Goal: Register for event/course

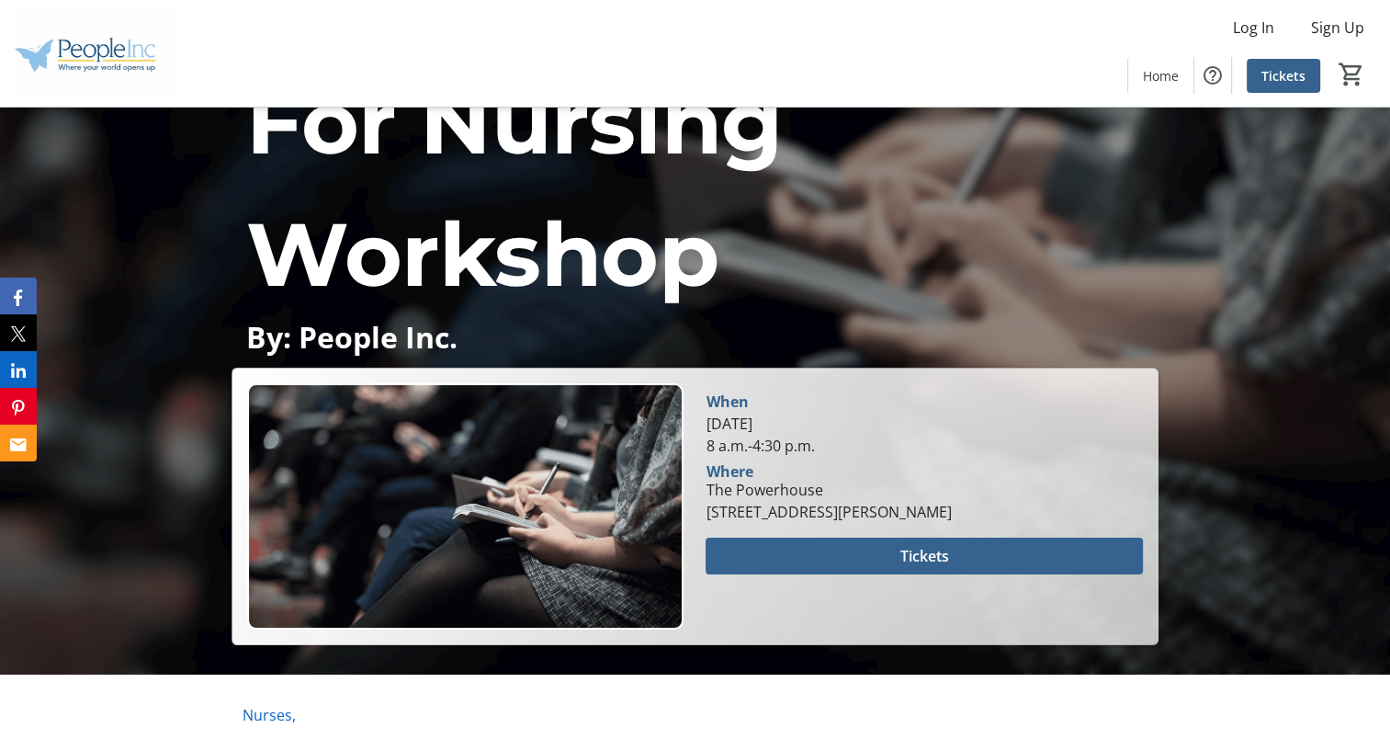
scroll to position [244, 0]
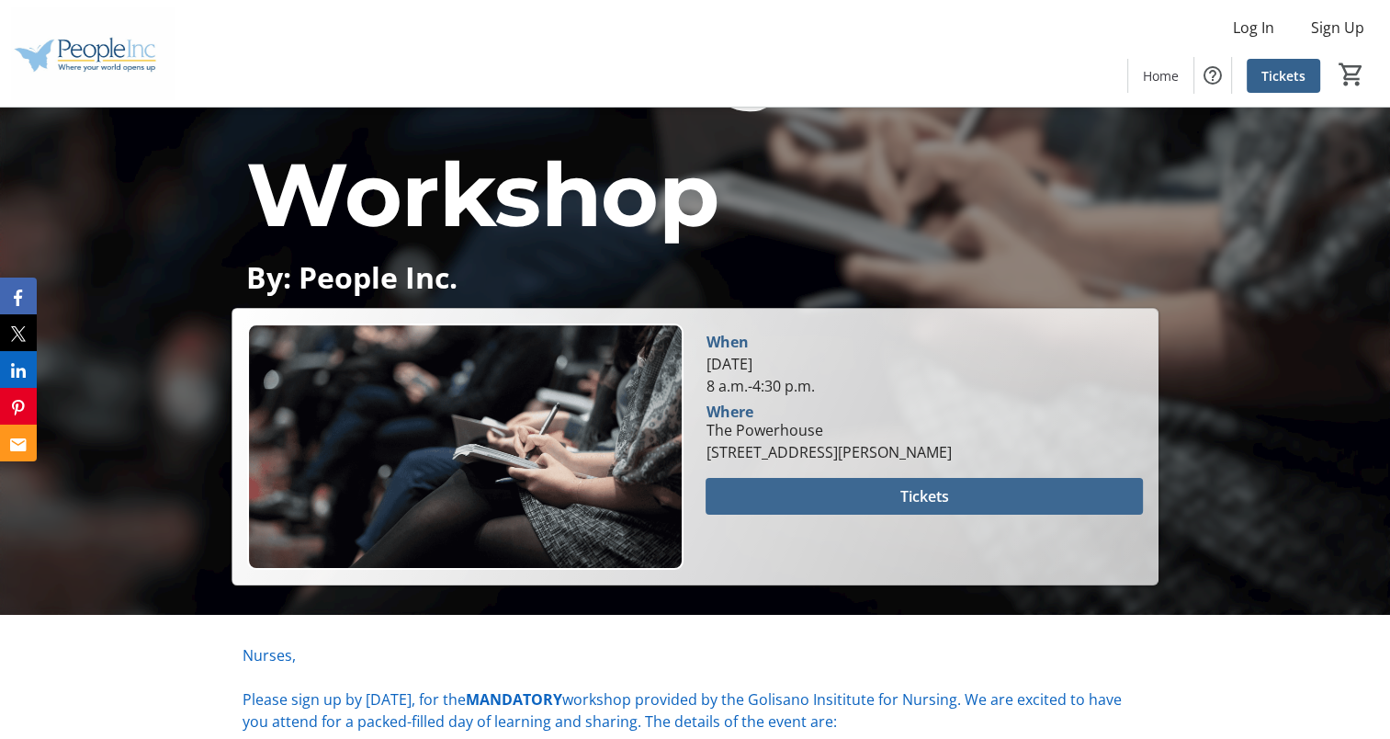
click at [827, 484] on span at bounding box center [924, 496] width 437 height 44
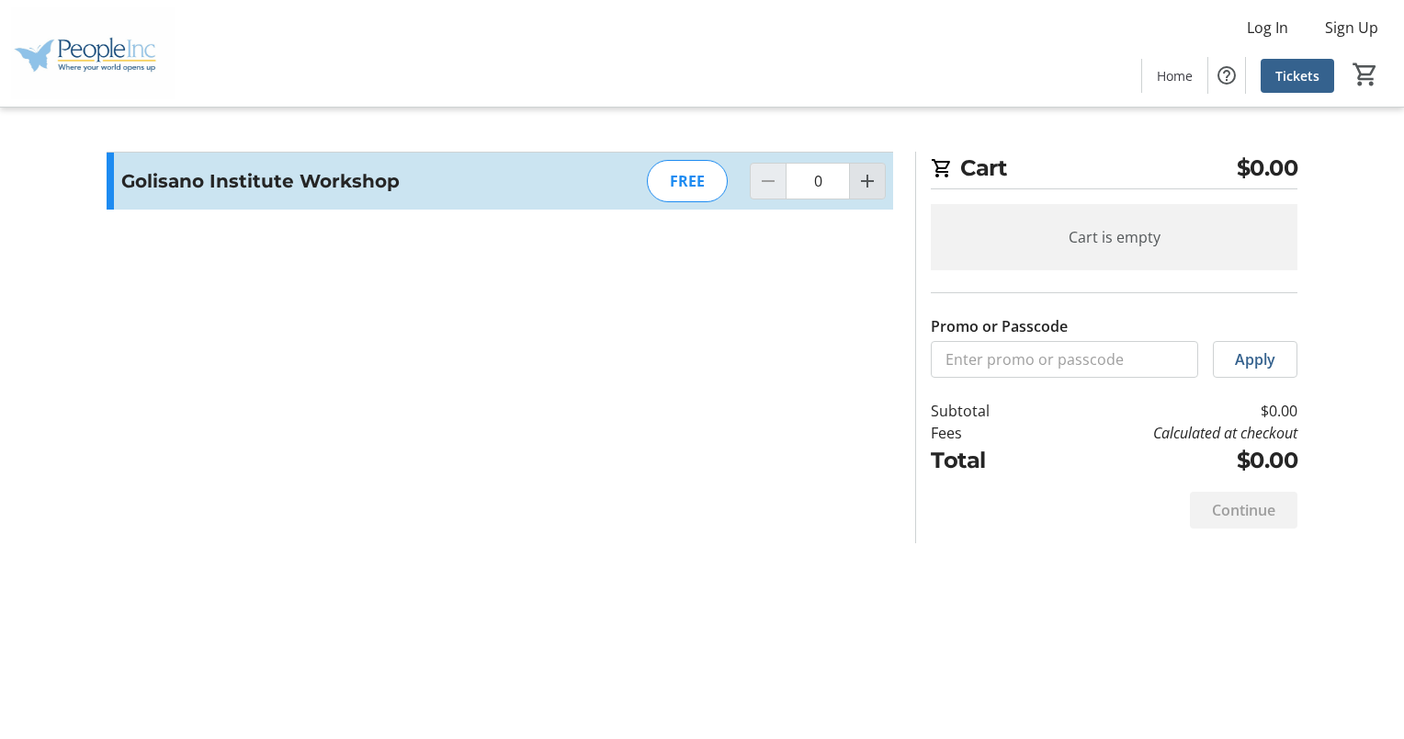
click at [872, 177] on mat-icon "Increment by one" at bounding box center [867, 181] width 22 height 22
type input "1"
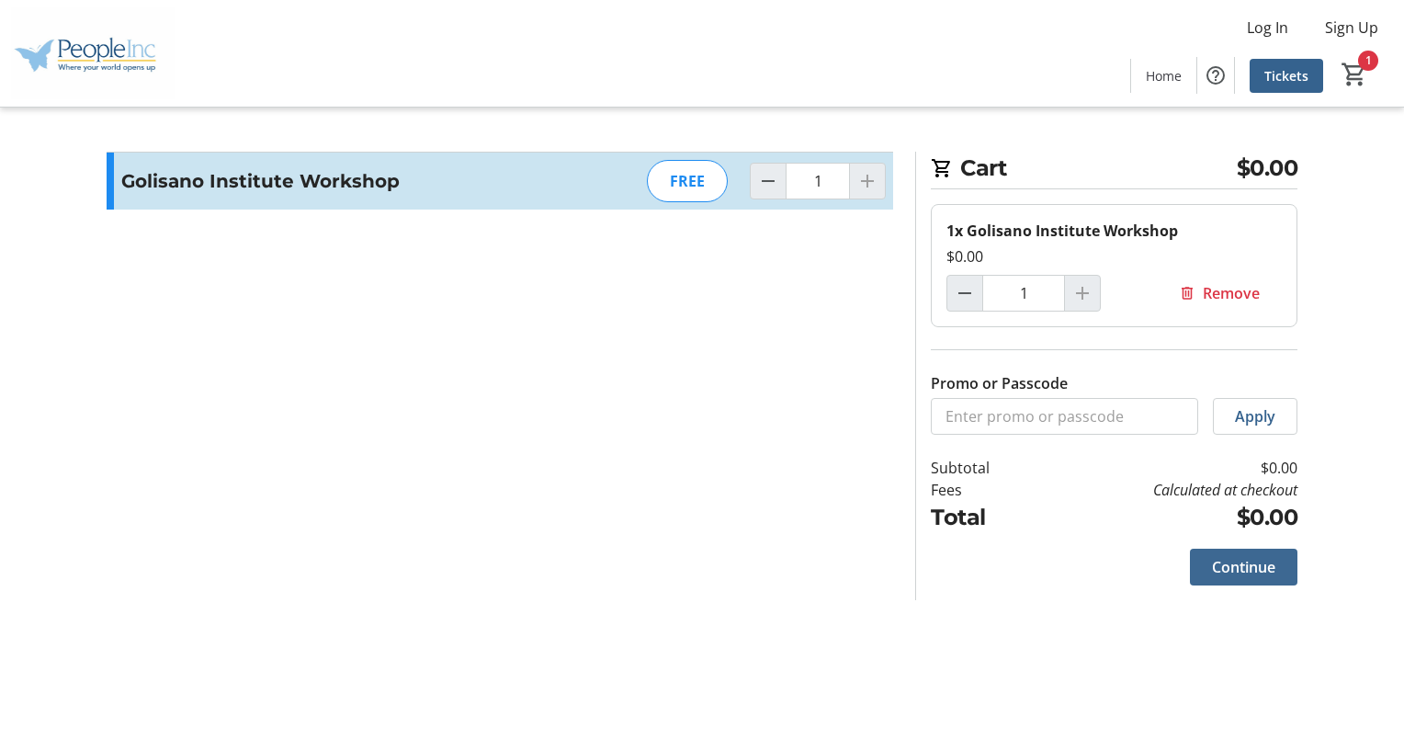
click at [1271, 556] on span "Continue" at bounding box center [1243, 567] width 63 height 22
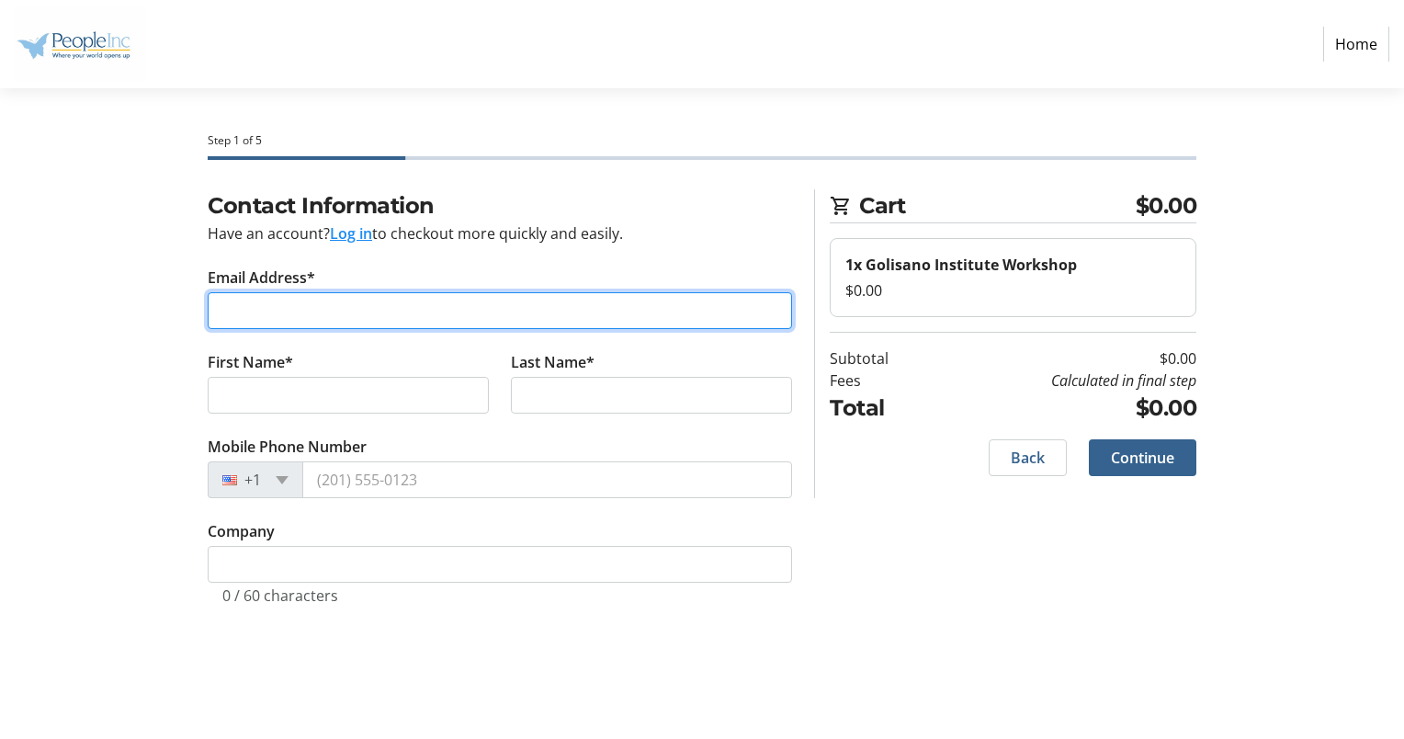
click at [412, 323] on input "Email Address*" at bounding box center [500, 310] width 584 height 37
type input "[EMAIL_ADDRESS][DOMAIN_NAME]"
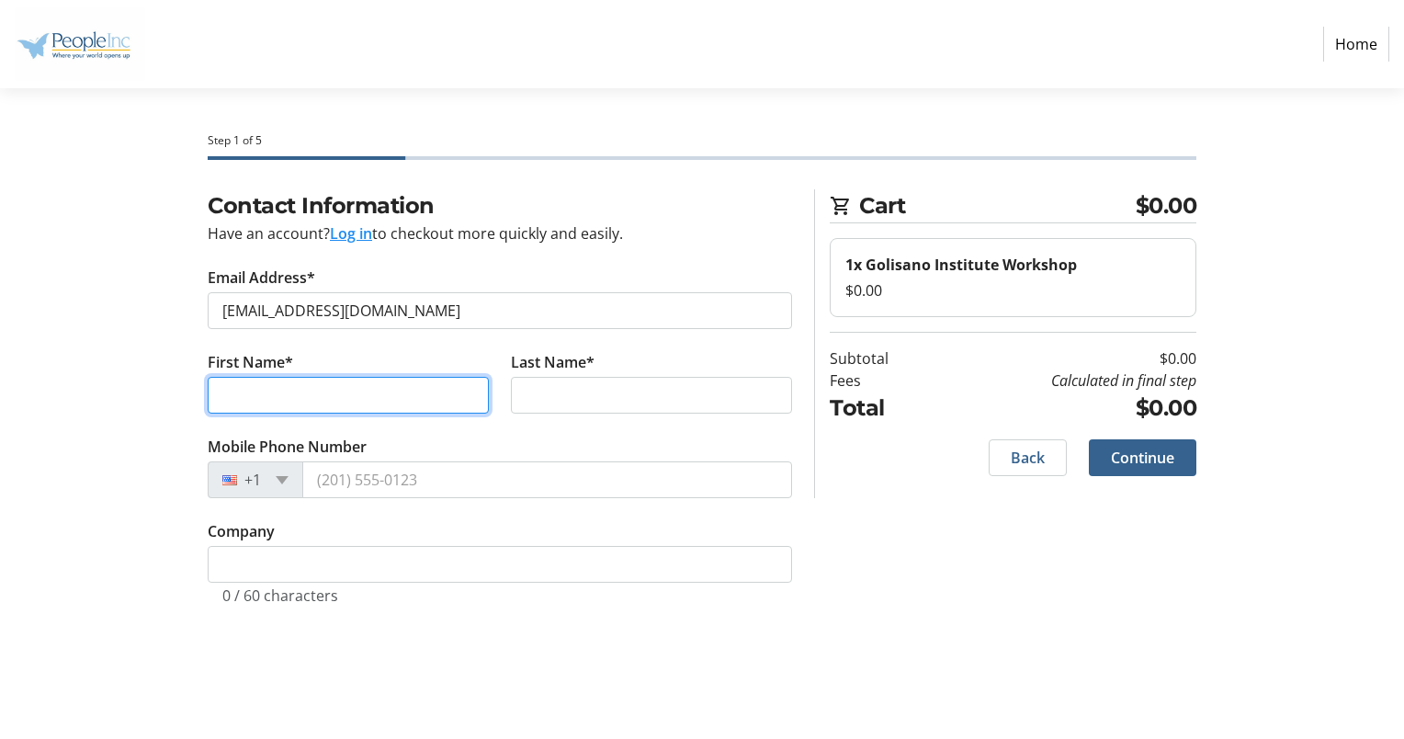
click at [280, 393] on input "First Name*" at bounding box center [348, 395] width 281 height 37
type input "[PERSON_NAME]"
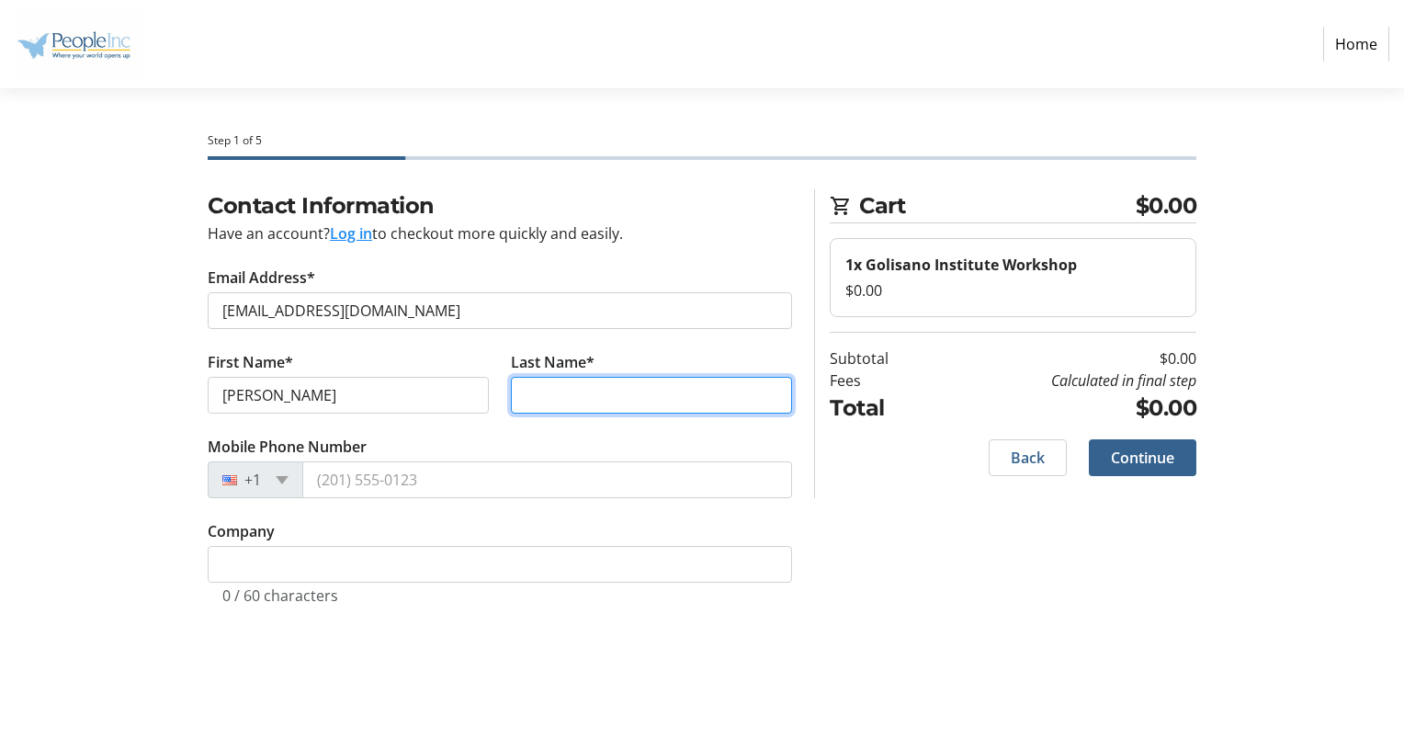
type input "Feirabend"
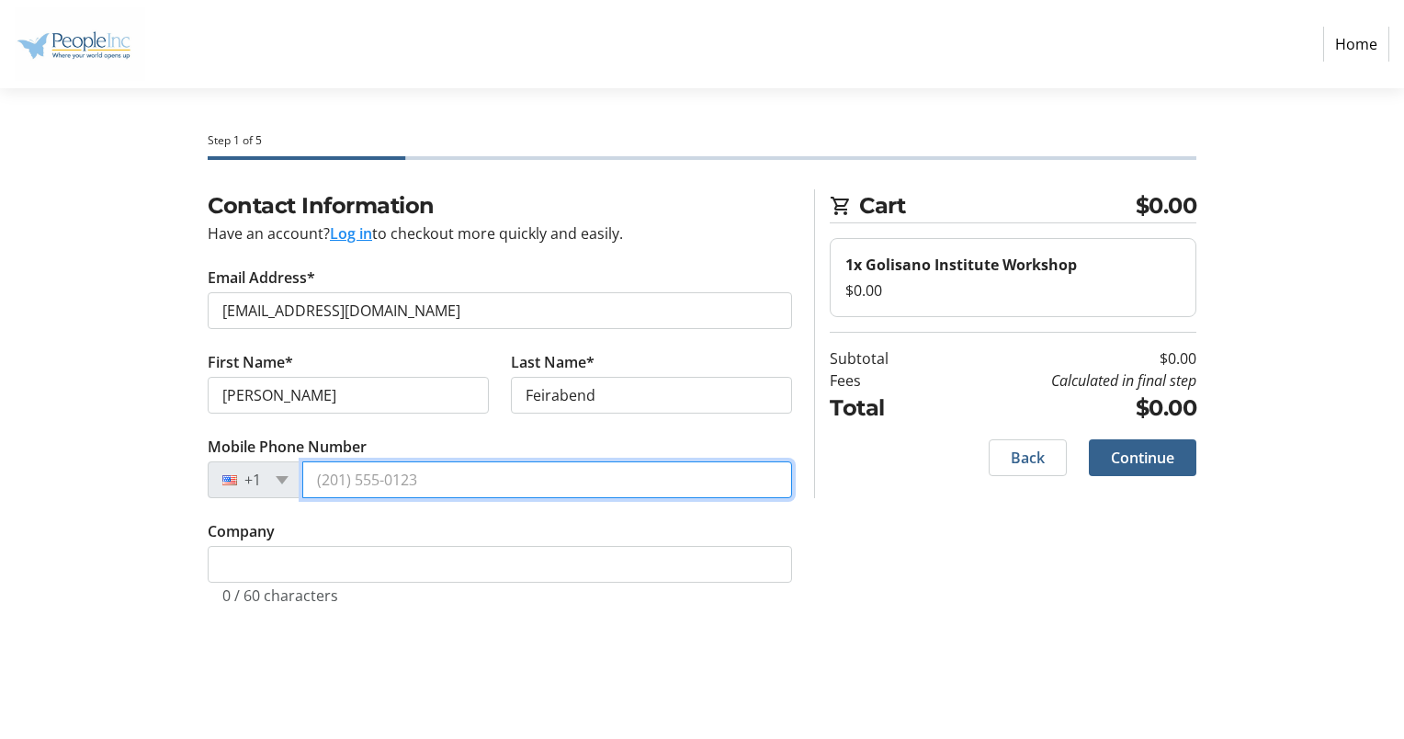
type input "[PHONE_NUMBER]"
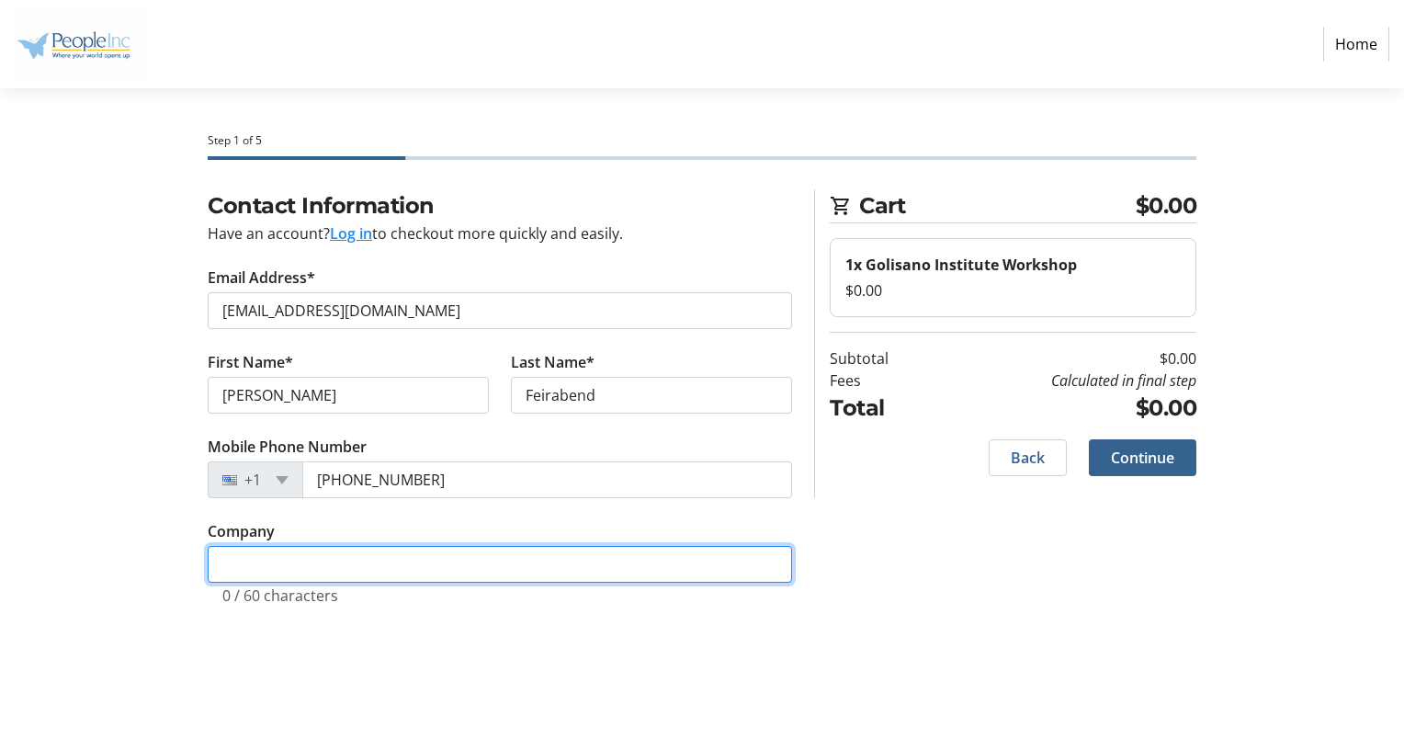
click at [278, 563] on input "Company" at bounding box center [500, 564] width 584 height 37
type input "People-inc"
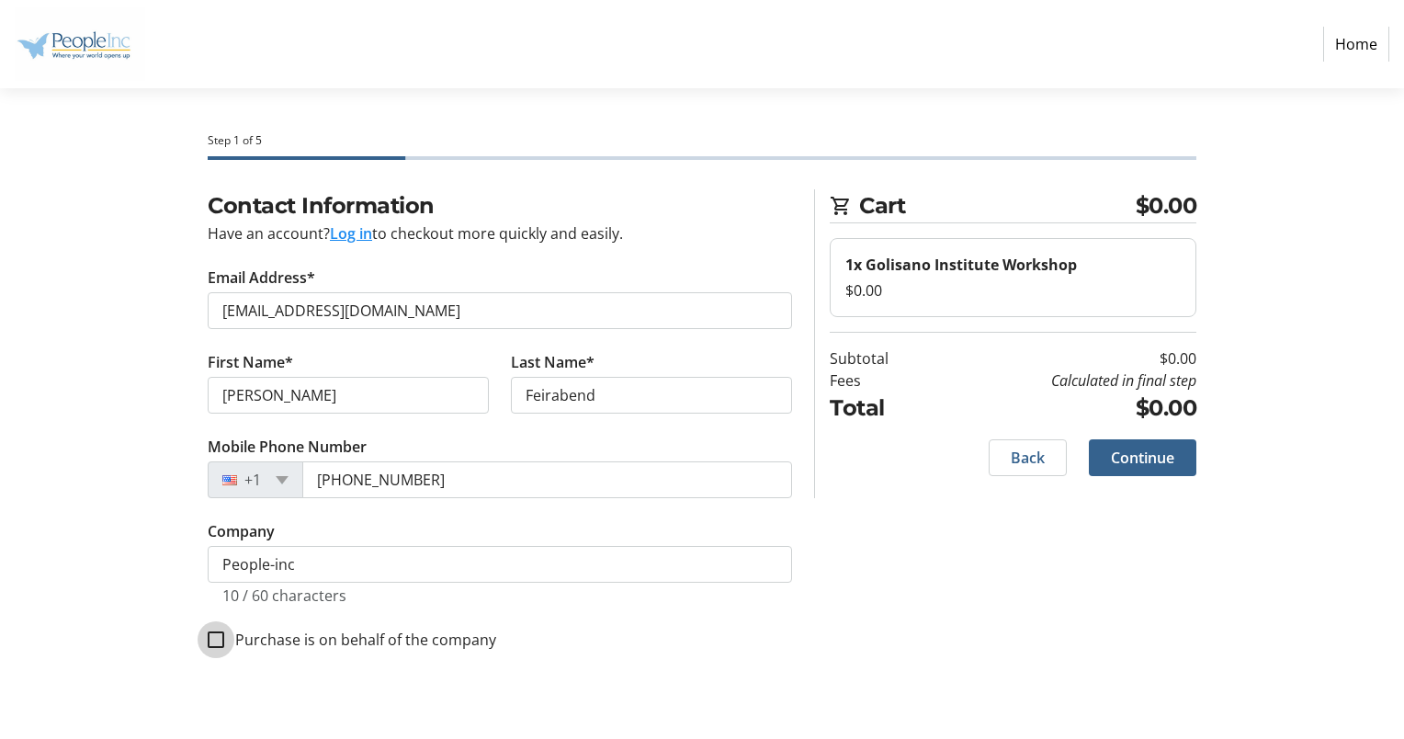
click at [221, 636] on input "Purchase is on behalf of the company" at bounding box center [216, 639] width 17 height 17
checkbox input "true"
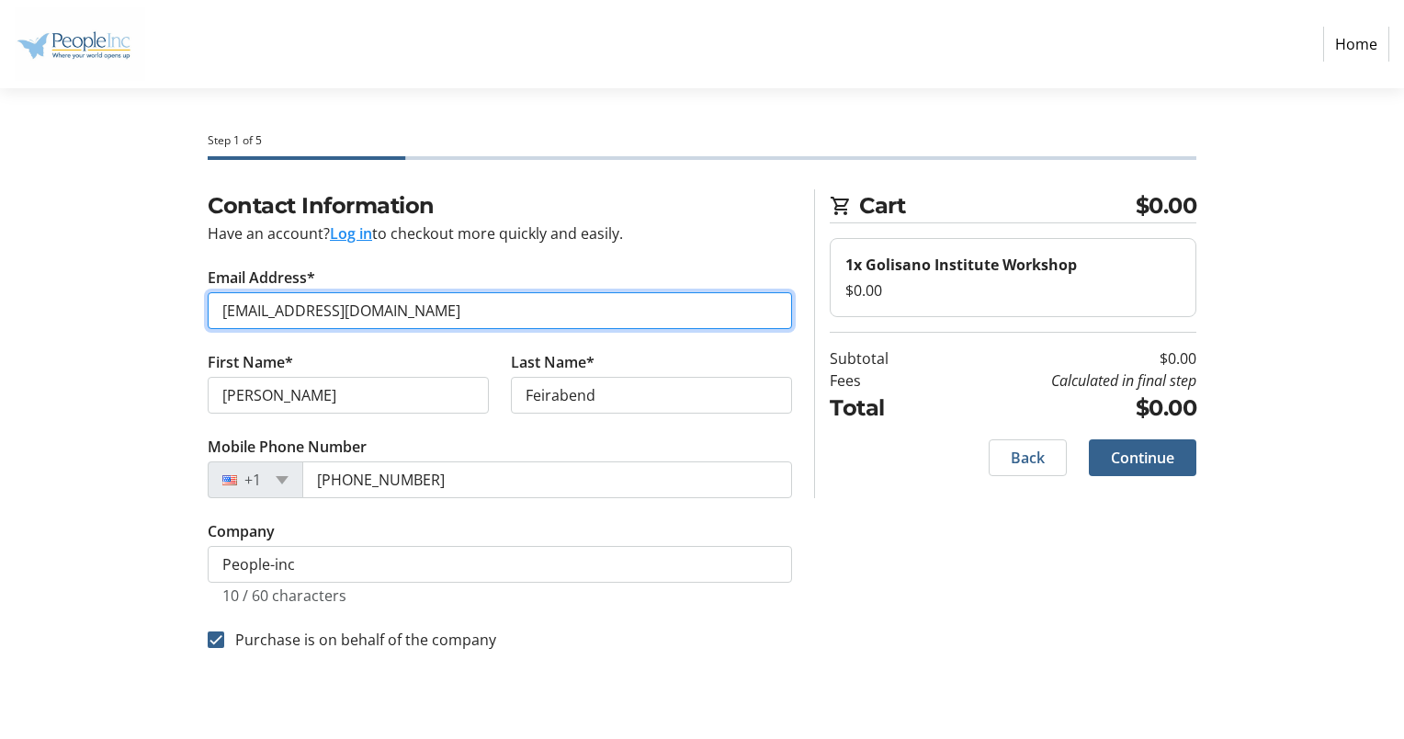
drag, startPoint x: 427, startPoint y: 305, endPoint x: 164, endPoint y: 338, distance: 265.8
click at [164, 338] on div "Contact Information Have an account? Log in to checkout more quickly and easily…" at bounding box center [702, 441] width 1213 height 505
type input "[PERSON_NAME][EMAIL_ADDRESS][DOMAIN_NAME]"
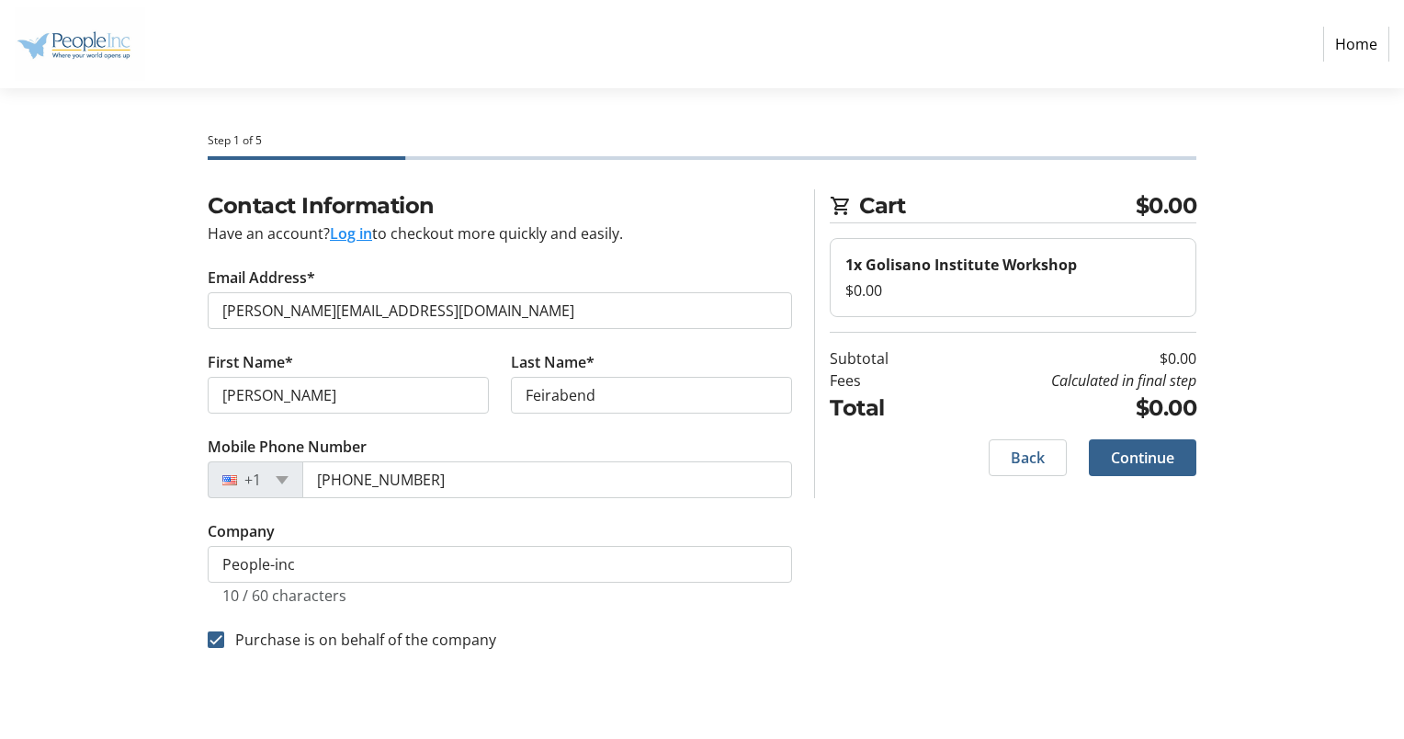
click at [153, 452] on div "Contact Information Have an account? Log in to checkout more quickly and easily…" at bounding box center [702, 441] width 1213 height 505
click at [1144, 461] on span "Continue" at bounding box center [1142, 458] width 63 height 22
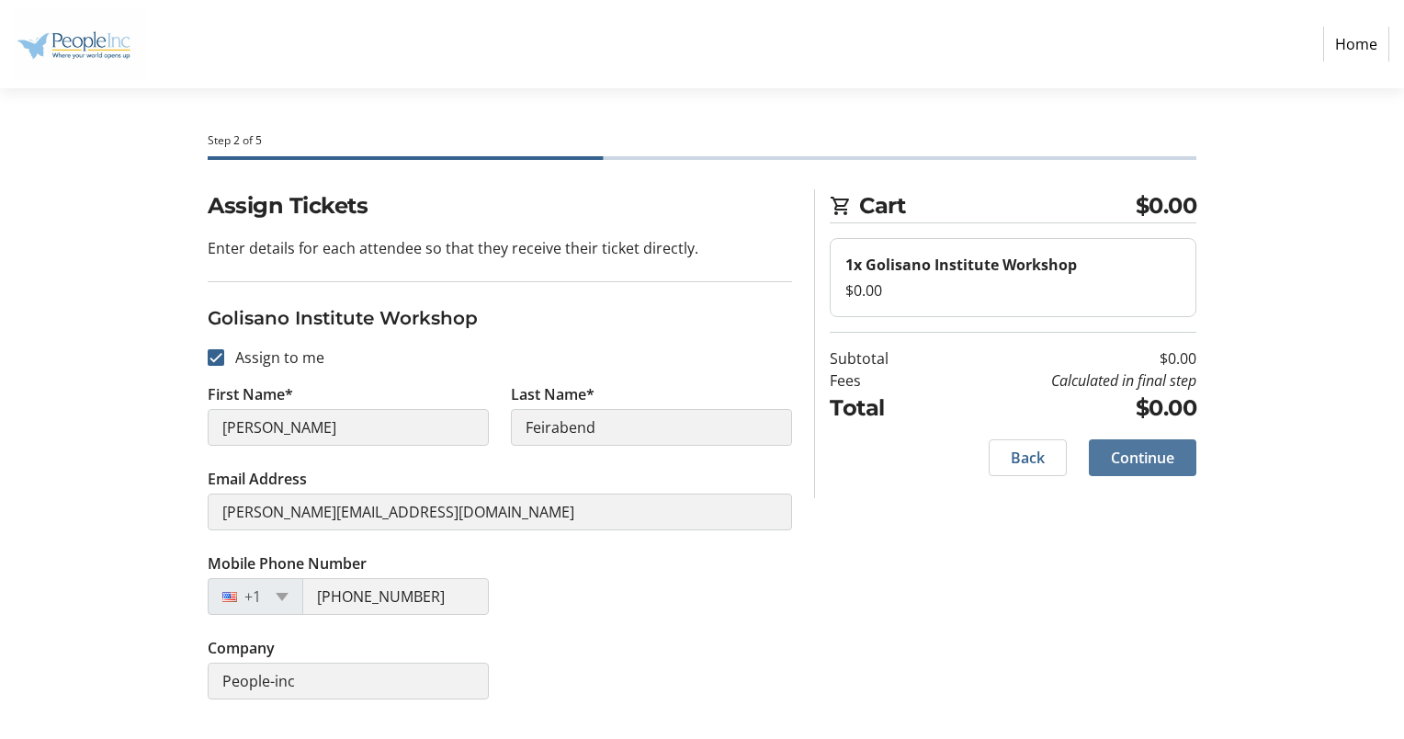
click at [1138, 449] on span "Continue" at bounding box center [1142, 458] width 63 height 22
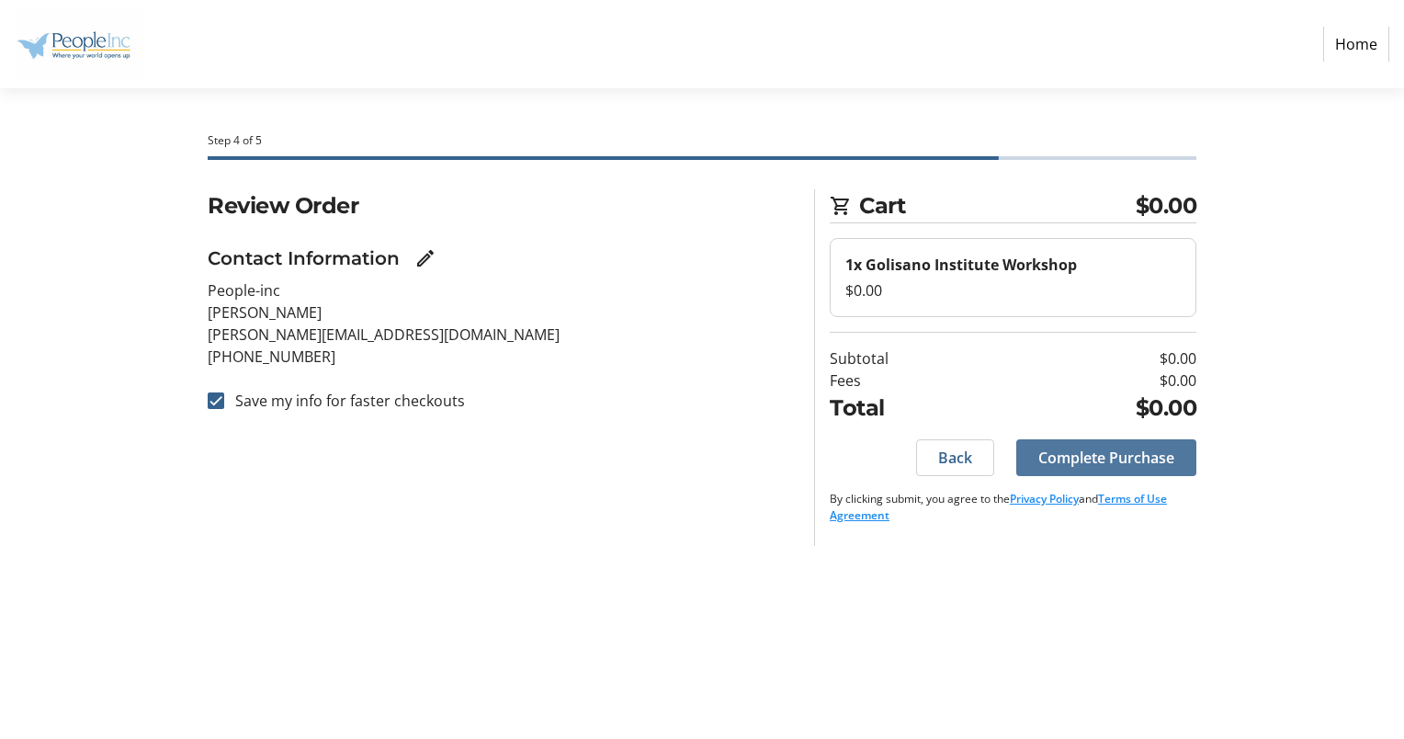
click at [1128, 456] on span "Complete Purchase" at bounding box center [1106, 458] width 136 height 22
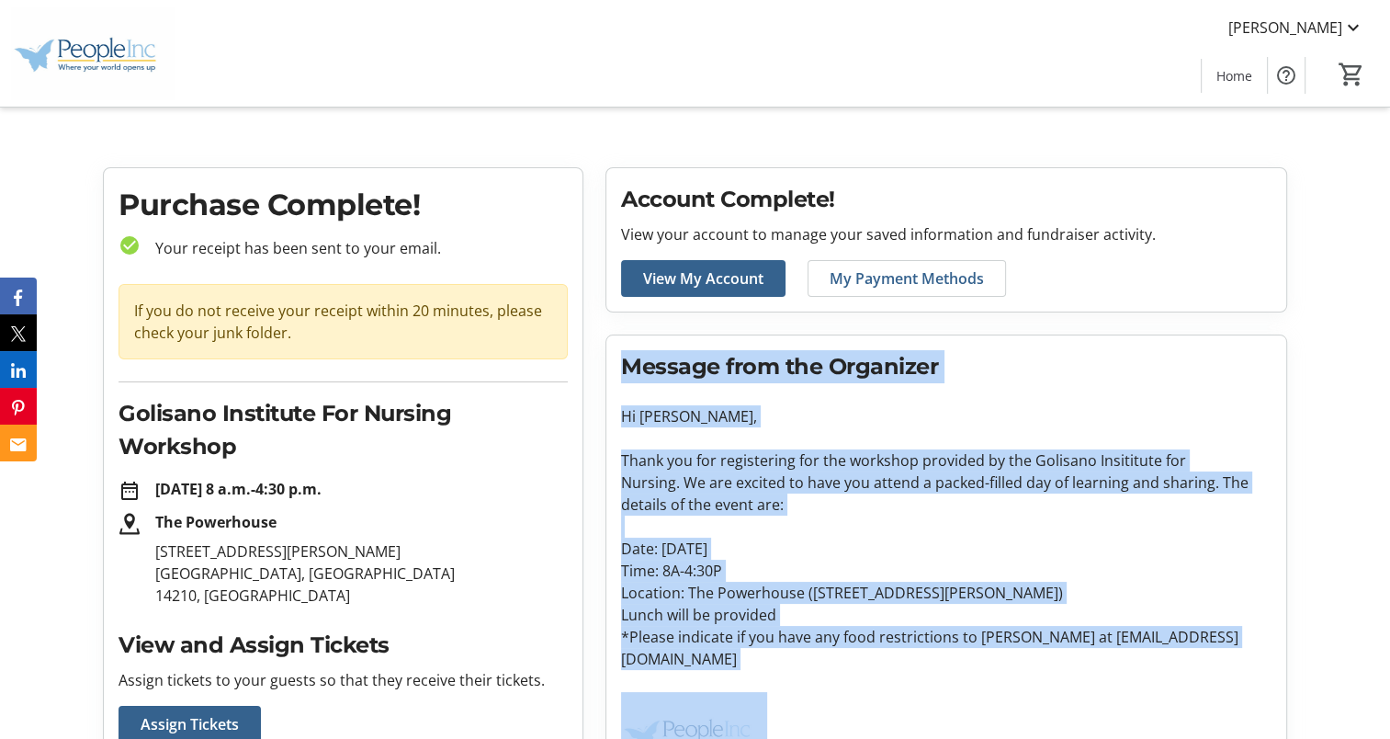
drag, startPoint x: 612, startPoint y: 353, endPoint x: 1290, endPoint y: 651, distance: 740.7
click at [1290, 651] on div "Account Complete! View your account to manage your saved information and fundra…" at bounding box center [947, 542] width 704 height 751
click at [1073, 354] on h2 "Message from the Organizer" at bounding box center [946, 366] width 651 height 33
